Goal: Entertainment & Leisure: Browse casually

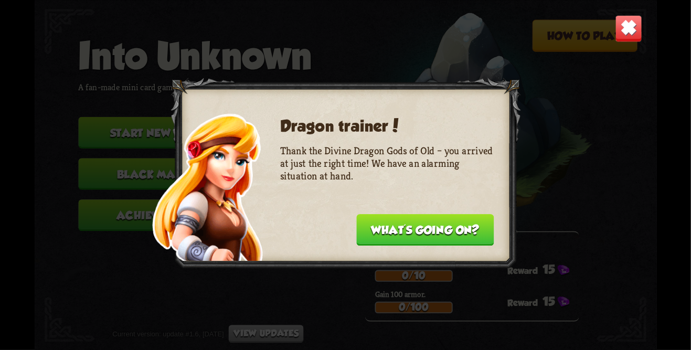
click at [373, 220] on button "What's going on?" at bounding box center [424, 229] width 137 height 31
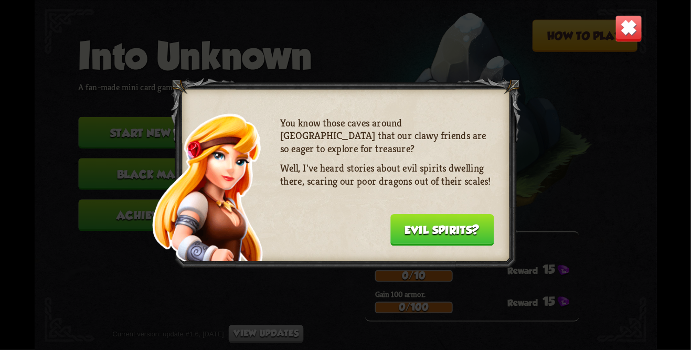
click at [393, 227] on button "Evil spirits?" at bounding box center [442, 229] width 104 height 31
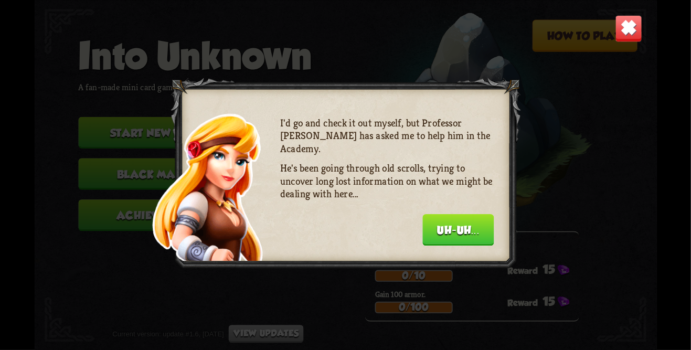
click at [425, 231] on button "Uh-uh..." at bounding box center [457, 229] width 71 height 31
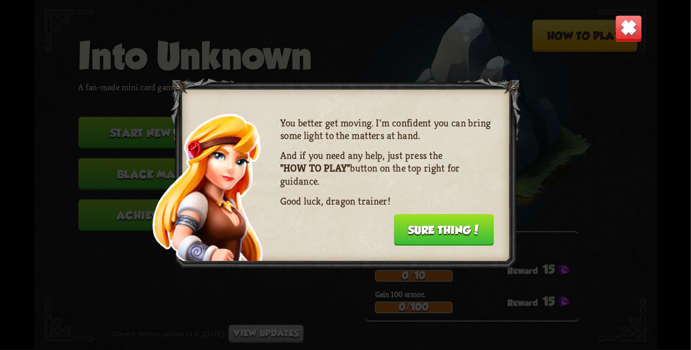
click at [419, 233] on button "Sure thing!" at bounding box center [444, 229] width 100 height 31
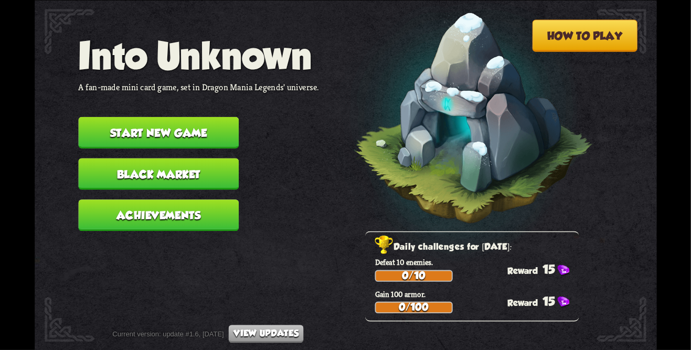
click at [411, 232] on div "Daily challenges for [DATE]: Defeat 10 enemies. 0/10 15 Gain 100 armor. 0/100 15" at bounding box center [472, 276] width 214 height 90
click at [99, 124] on button "Start new game" at bounding box center [158, 131] width 161 height 31
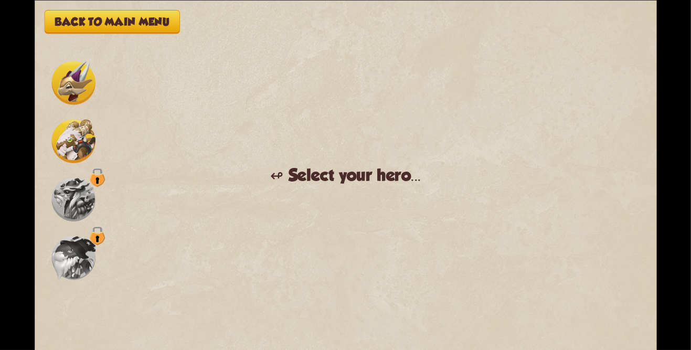
click at [63, 86] on img at bounding box center [73, 83] width 44 height 44
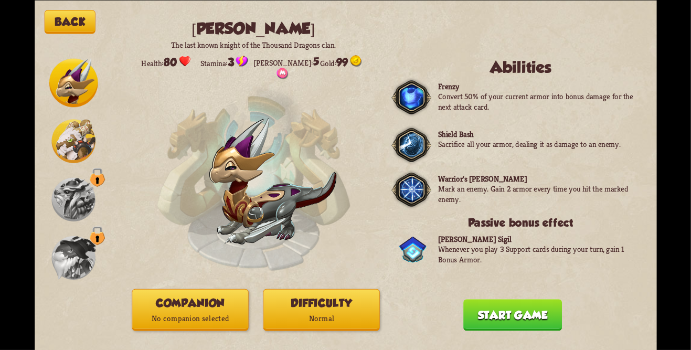
click at [66, 145] on img at bounding box center [73, 141] width 44 height 44
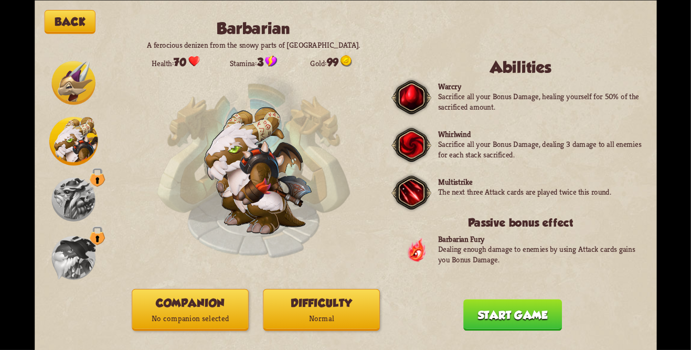
click at [74, 81] on img at bounding box center [73, 83] width 44 height 44
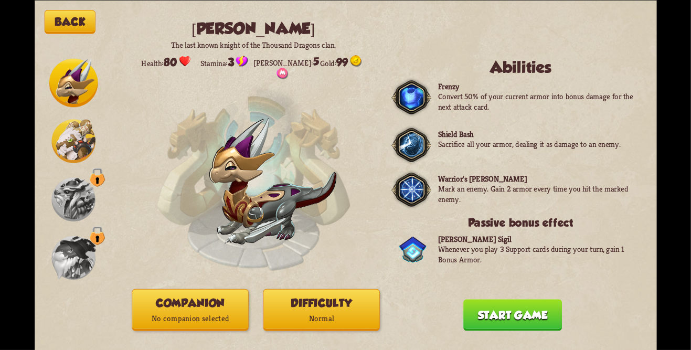
click at [63, 135] on img at bounding box center [73, 141] width 44 height 44
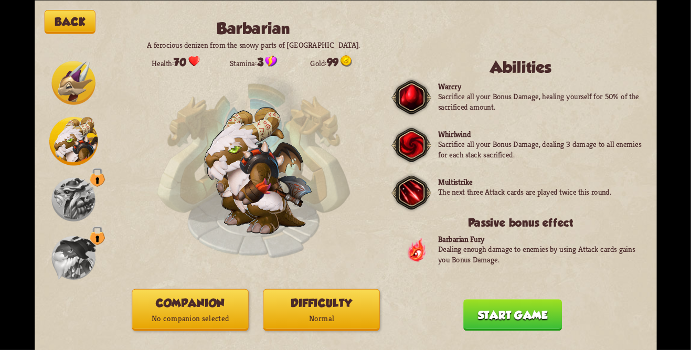
click at [74, 78] on img at bounding box center [73, 83] width 44 height 44
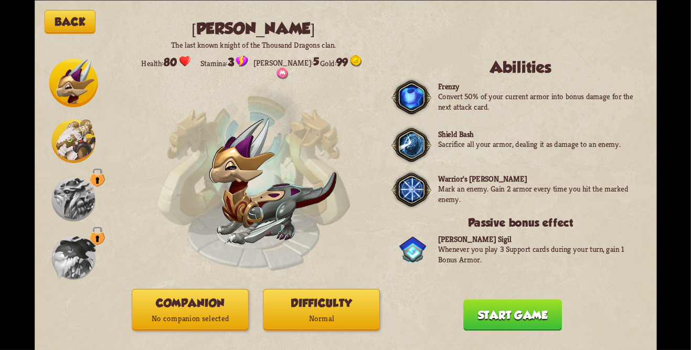
click at [61, 139] on img at bounding box center [73, 141] width 44 height 44
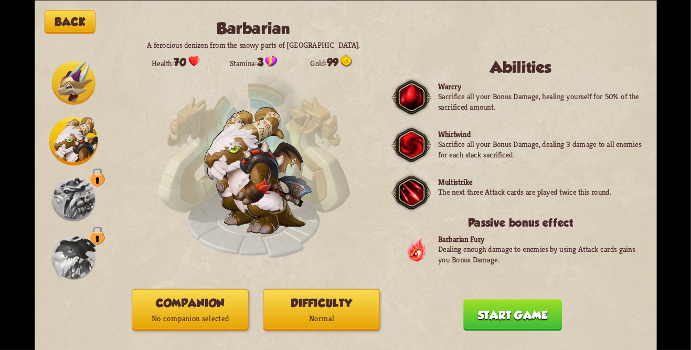
click at [72, 83] on img at bounding box center [73, 83] width 44 height 44
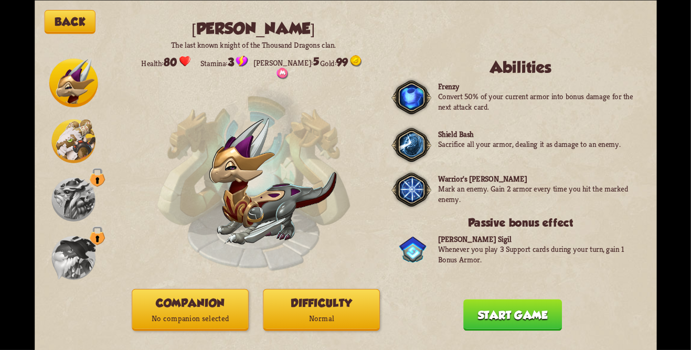
click at [480, 313] on button "Start game" at bounding box center [512, 314] width 99 height 31
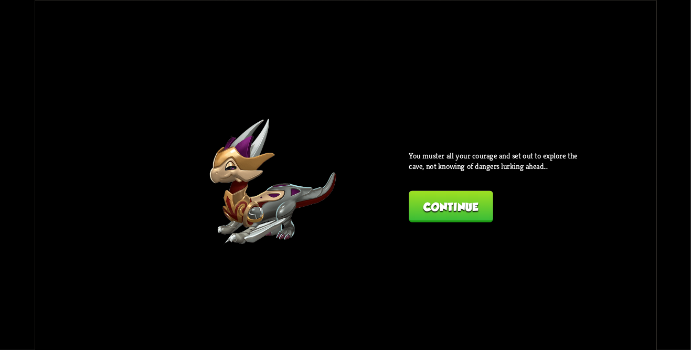
click at [429, 207] on button "Continue" at bounding box center [451, 205] width 84 height 31
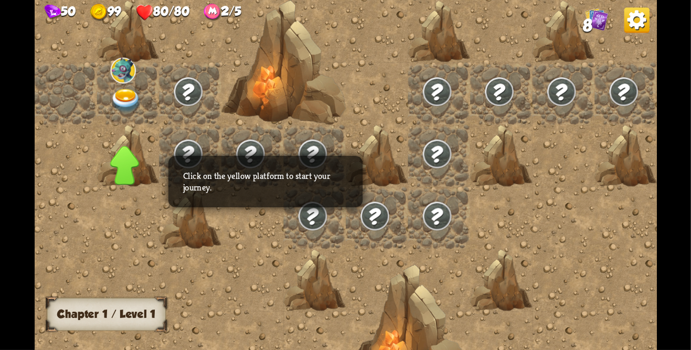
click at [122, 94] on img at bounding box center [125, 101] width 31 height 24
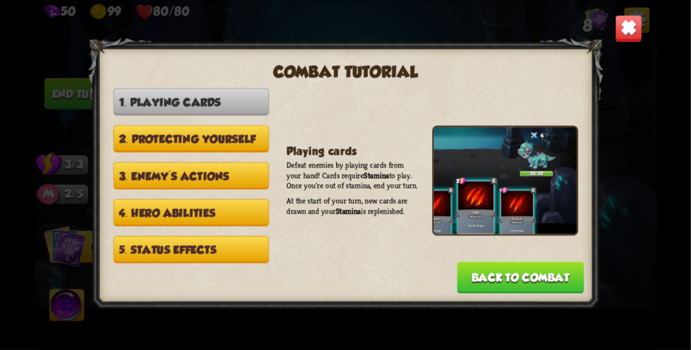
click at [129, 141] on button "2. Protecting yourself" at bounding box center [190, 138] width 155 height 27
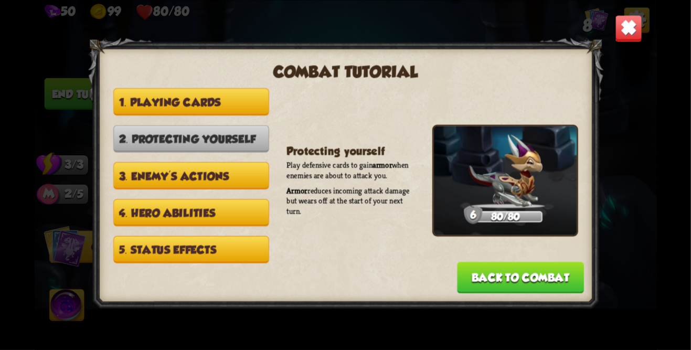
click at [137, 103] on button "1. Playing cards" at bounding box center [190, 101] width 155 height 27
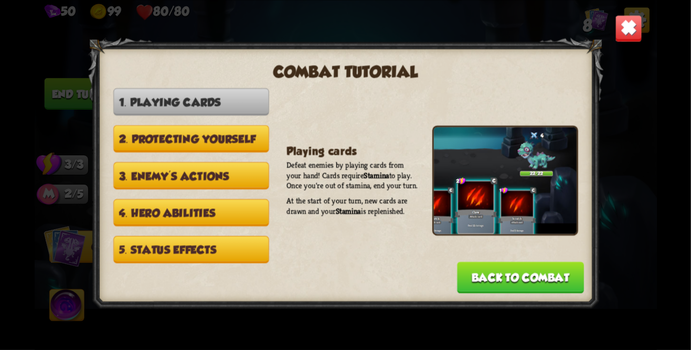
click at [150, 128] on button "2. Protecting yourself" at bounding box center [190, 138] width 155 height 27
